Goal: Navigation & Orientation: Find specific page/section

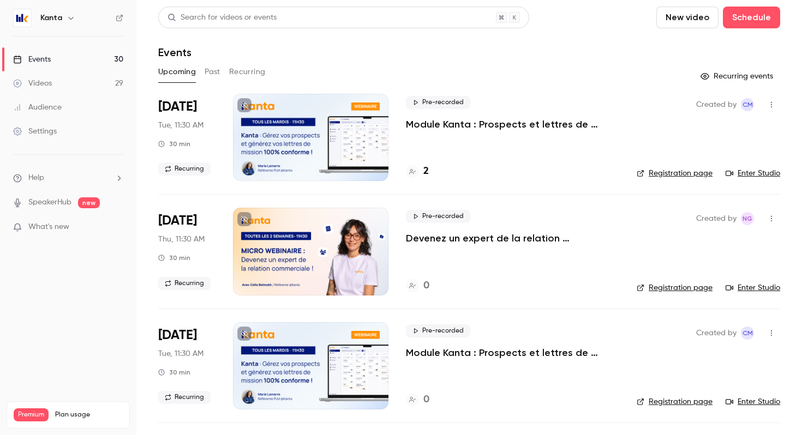
click at [63, 14] on div "Kanta" at bounding box center [73, 17] width 67 height 13
click at [61, 19] on h6 "Kanta" at bounding box center [51, 18] width 22 height 11
click at [70, 19] on icon "button" at bounding box center [70, 18] width 5 height 3
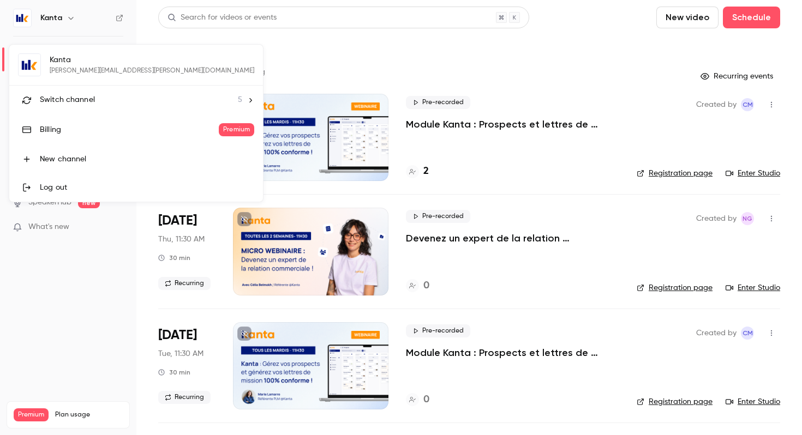
click at [94, 97] on div "Switch channel 5" at bounding box center [141, 99] width 202 height 11
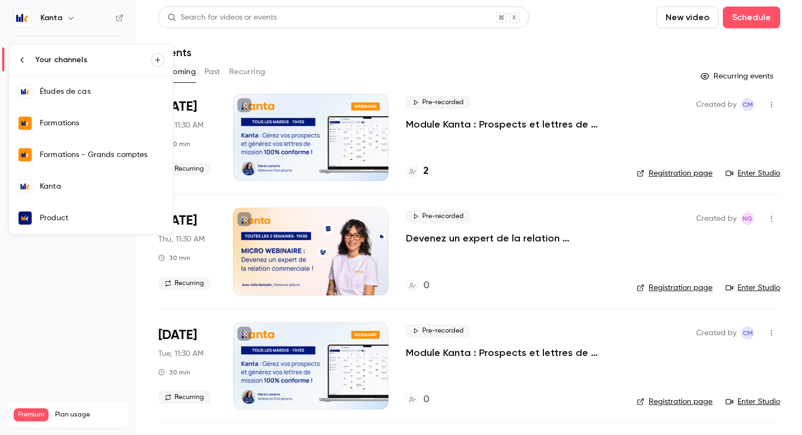
click at [94, 118] on div "Formations" at bounding box center [102, 123] width 124 height 11
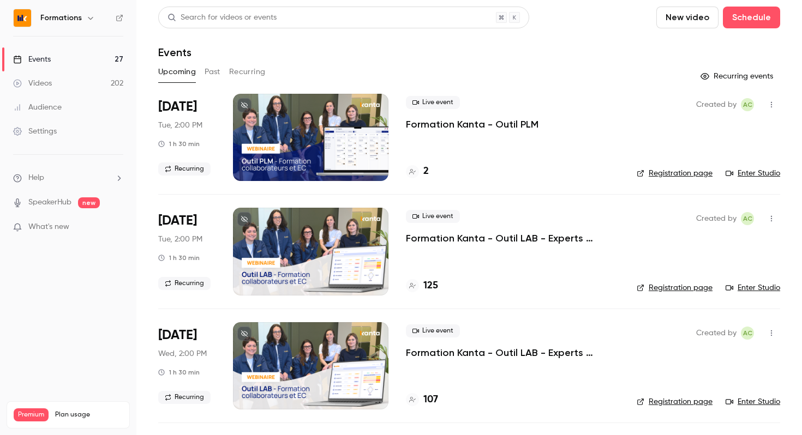
click at [423, 170] on h4 "2" at bounding box center [425, 171] width 5 height 15
